Goal: Information Seeking & Learning: Learn about a topic

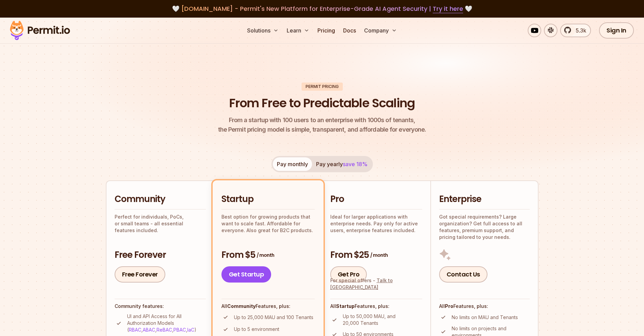
click at [195, 133] on header "Permit Pricing From Free to Predictable Scaling From a startup with 100 users t…" at bounding box center [322, 108] width 433 height 52
drag, startPoint x: 225, startPoint y: 101, endPoint x: 361, endPoint y: 115, distance: 136.6
click at [341, 107] on header "Permit Pricing From Free to Predictable Scaling From a startup with 100 users t…" at bounding box center [322, 108] width 433 height 52
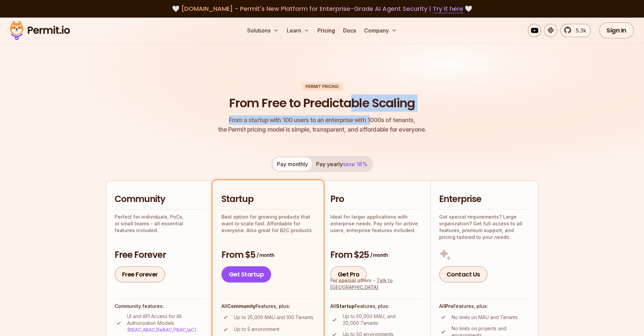
drag, startPoint x: 361, startPoint y: 115, endPoint x: 367, endPoint y: 117, distance: 7.2
click at [367, 117] on header "Permit Pricing From Free to Predictable Scaling From a startup with 100 users t…" at bounding box center [322, 108] width 433 height 52
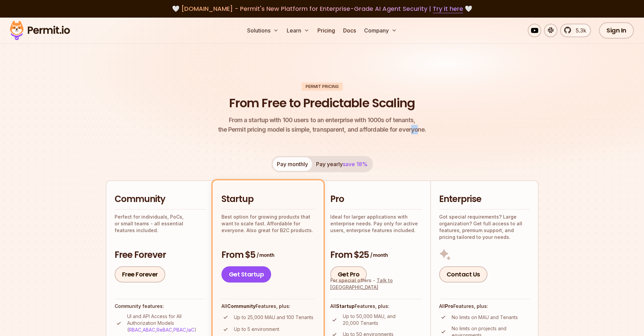
click at [416, 130] on p "From a startup with 100 users to an enterprise with 1000s of tenants, the Permi…" at bounding box center [322, 124] width 208 height 19
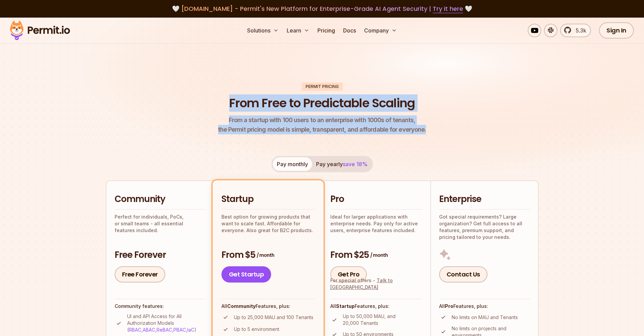
drag, startPoint x: 427, startPoint y: 132, endPoint x: 228, endPoint y: 105, distance: 200.3
click at [228, 105] on header "Permit Pricing From Free to Predictable Scaling From a startup with 100 users t…" at bounding box center [322, 108] width 433 height 52
click at [229, 107] on h1 "From Free to Predictable Scaling" at bounding box center [322, 103] width 186 height 17
drag, startPoint x: 227, startPoint y: 99, endPoint x: 428, endPoint y: 129, distance: 202.3
click at [428, 129] on header "Permit Pricing From Free to Predictable Scaling From a startup with 100 users t…" at bounding box center [322, 108] width 433 height 52
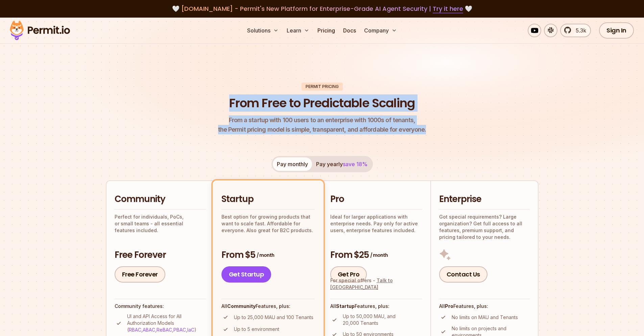
click at [427, 130] on header "Permit Pricing From Free to Predictable Scaling From a startup with 100 users t…" at bounding box center [322, 108] width 433 height 52
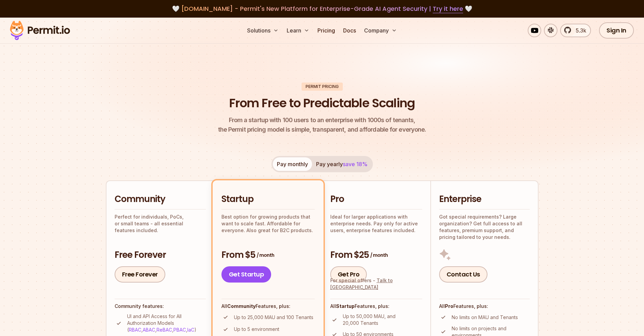
click at [155, 197] on h2 "Community" at bounding box center [160, 199] width 91 height 12
click at [162, 203] on h2 "Community" at bounding box center [160, 199] width 91 height 12
drag, startPoint x: 172, startPoint y: 197, endPoint x: 109, endPoint y: 198, distance: 62.9
click at [109, 198] on li "Community Perfect for individuals, PoCs, or small teams - all essential feature…" at bounding box center [160, 308] width 108 height 256
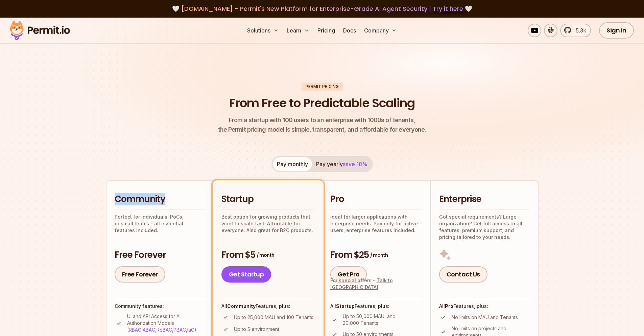
click at [109, 198] on li "Community Perfect for individuals, PoCs, or small teams - all essential feature…" at bounding box center [160, 308] width 108 height 256
